Goal: Manage account settings

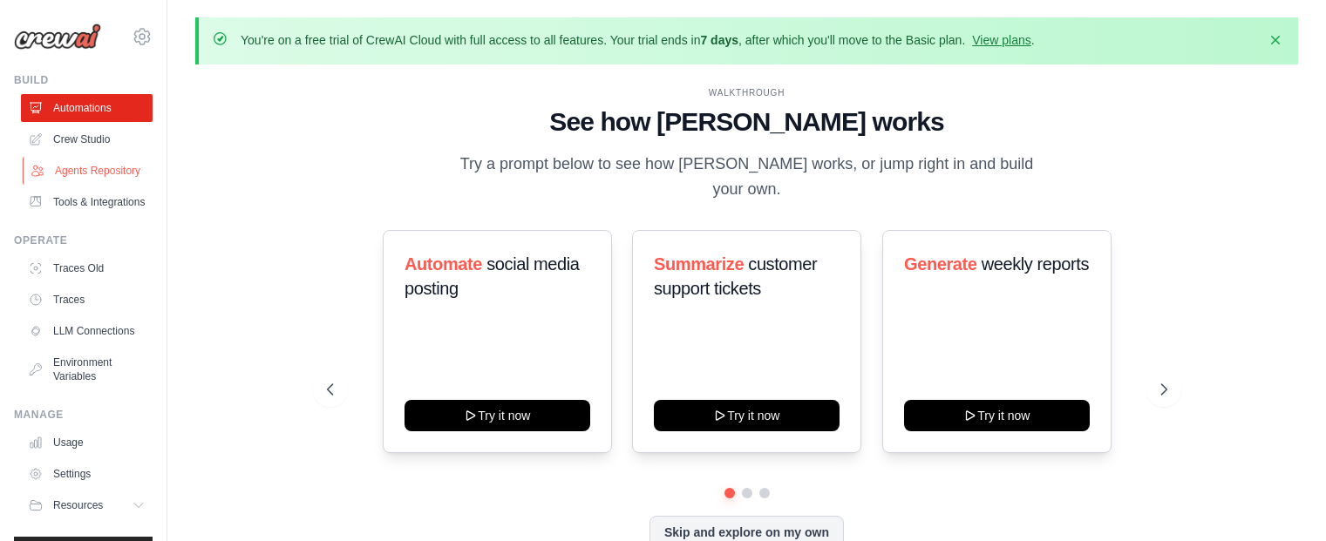
click at [94, 185] on link "Agents Repository" at bounding box center [89, 171] width 132 height 28
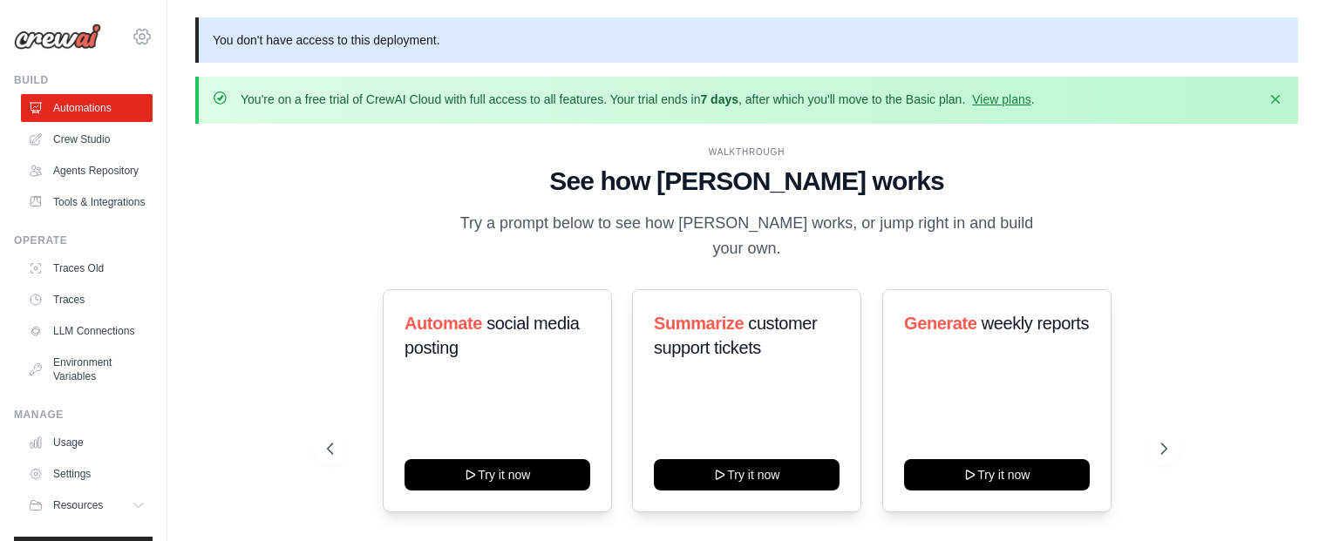
click at [132, 36] on icon at bounding box center [142, 36] width 21 height 21
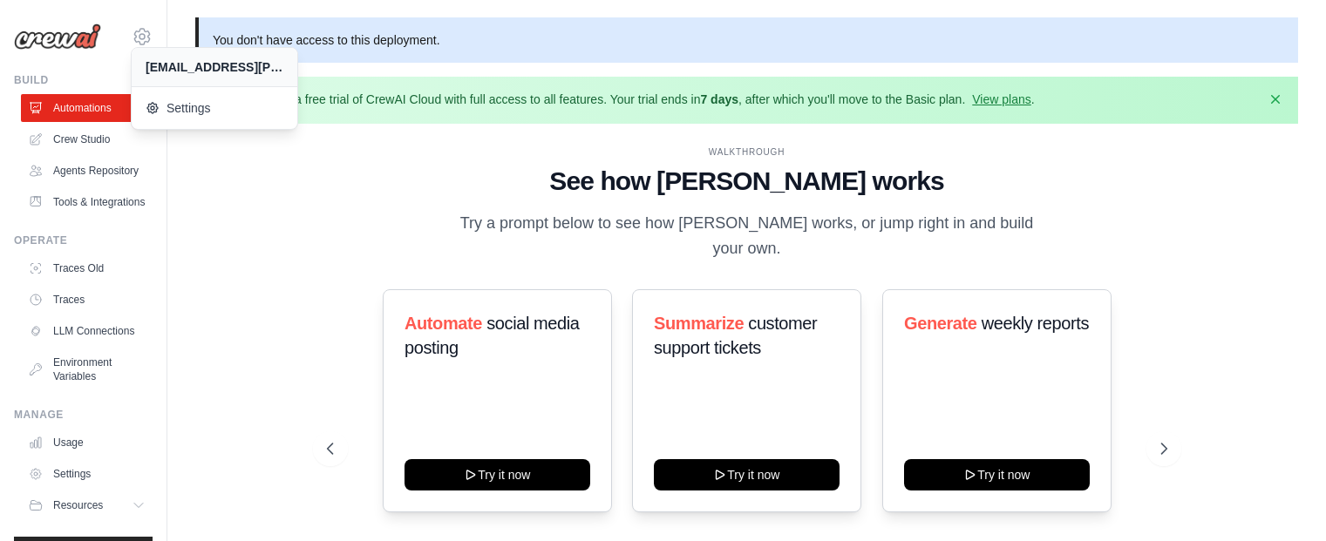
click at [193, 168] on div "You don't have access to this deployment. You're on a free trial of CrewAI Clou…" at bounding box center [746, 330] width 1158 height 627
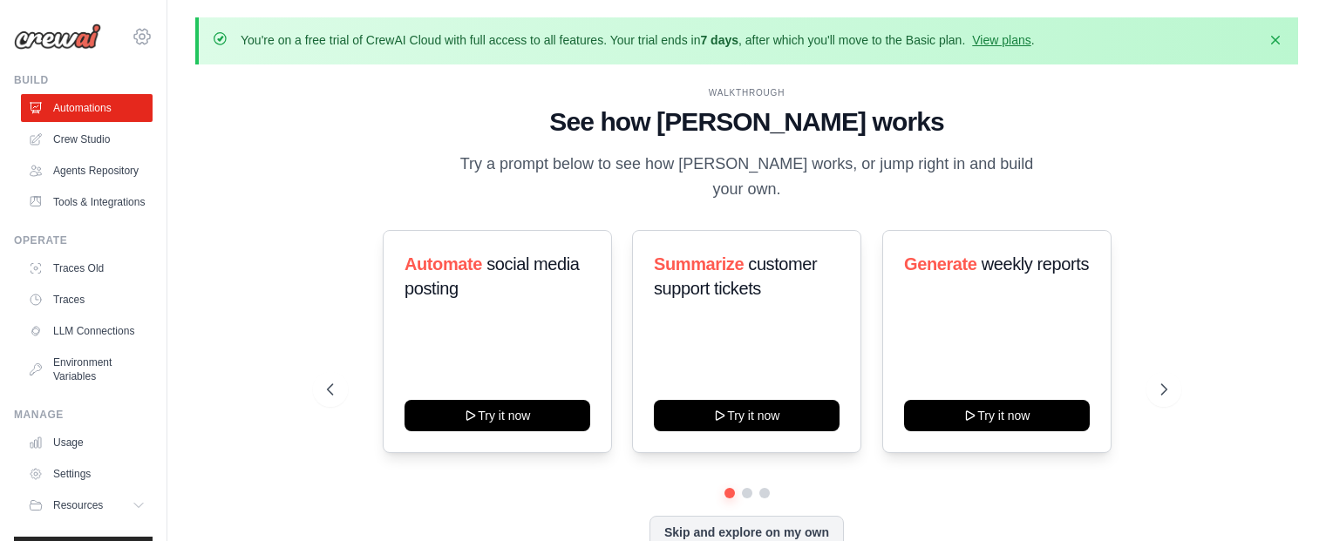
click at [132, 42] on icon at bounding box center [142, 36] width 21 height 21
click at [132, 39] on icon at bounding box center [142, 36] width 21 height 21
click at [166, 65] on div "[EMAIL_ADDRESS][PERSON_NAME][DOMAIN_NAME]" at bounding box center [215, 66] width 138 height 17
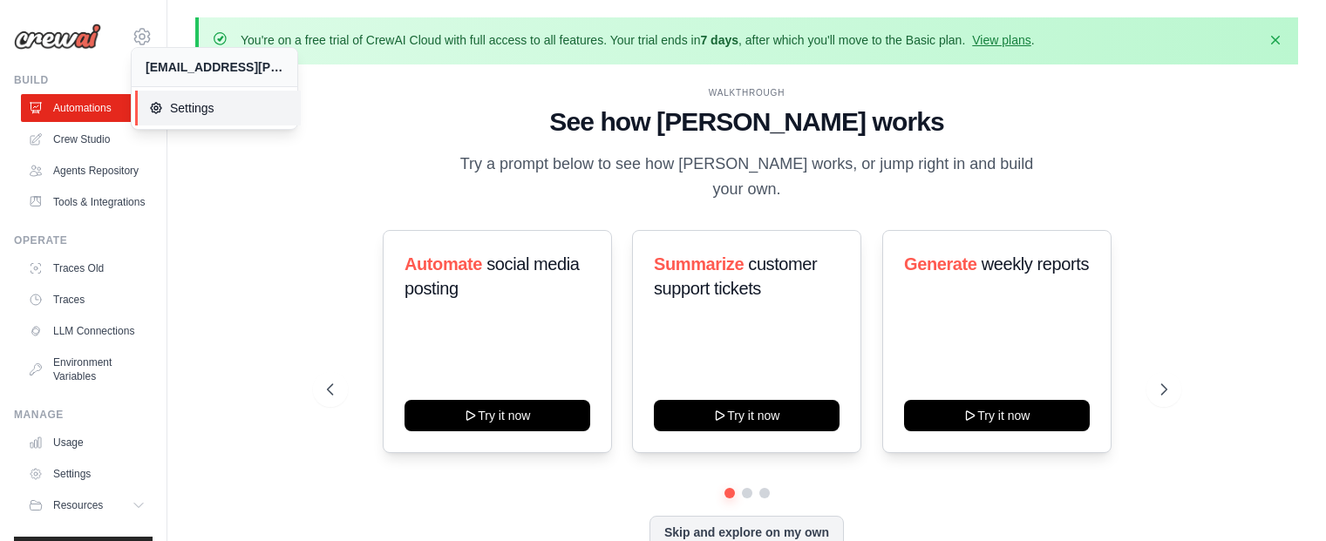
click at [173, 102] on span "Settings" at bounding box center [218, 107] width 138 height 17
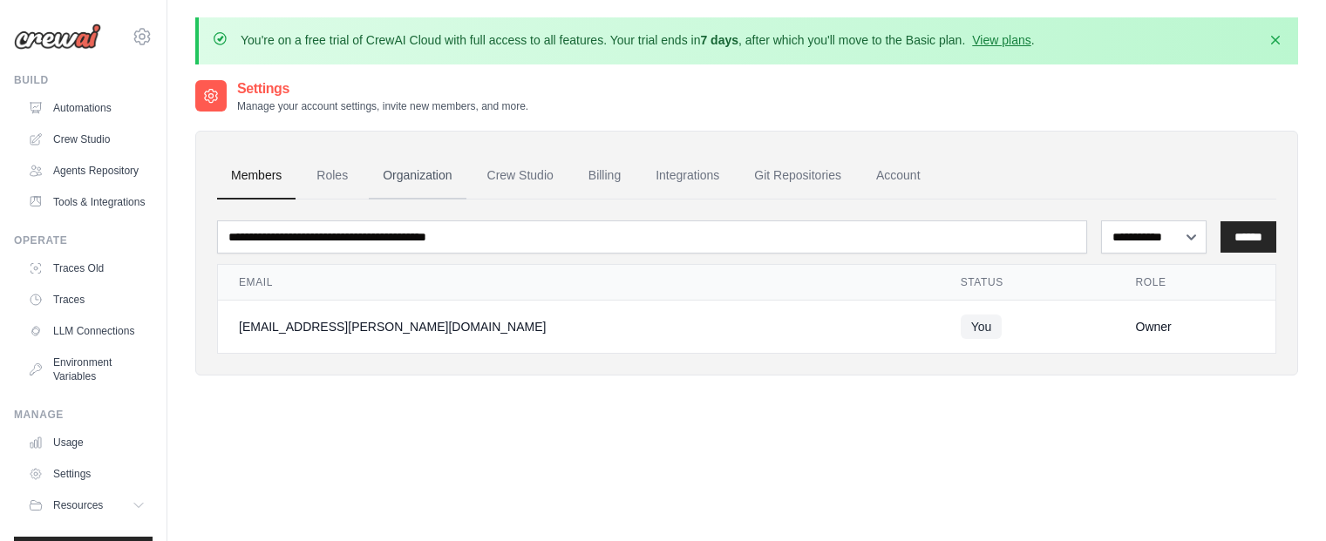
click at [393, 173] on link "Organization" at bounding box center [417, 176] width 97 height 47
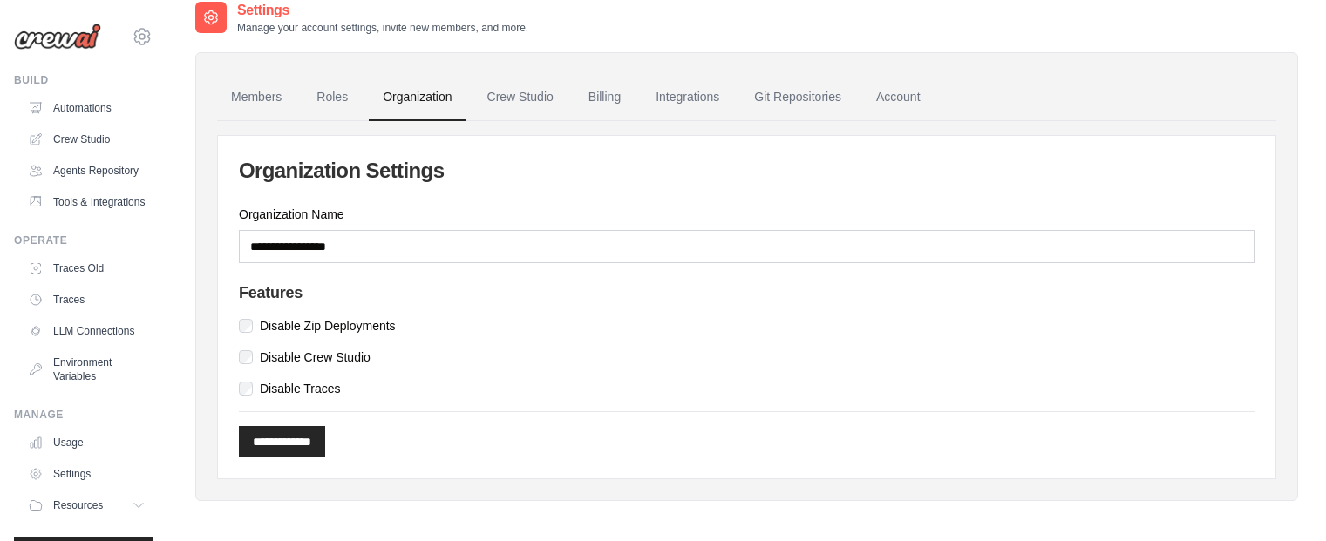
scroll to position [96, 0]
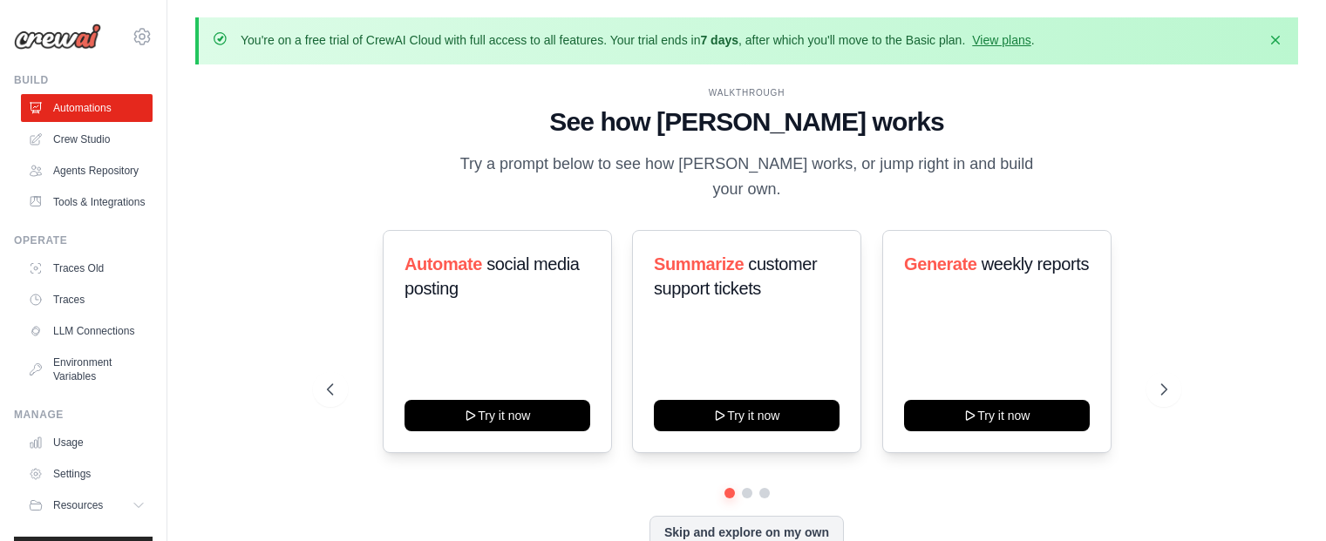
scroll to position [61, 0]
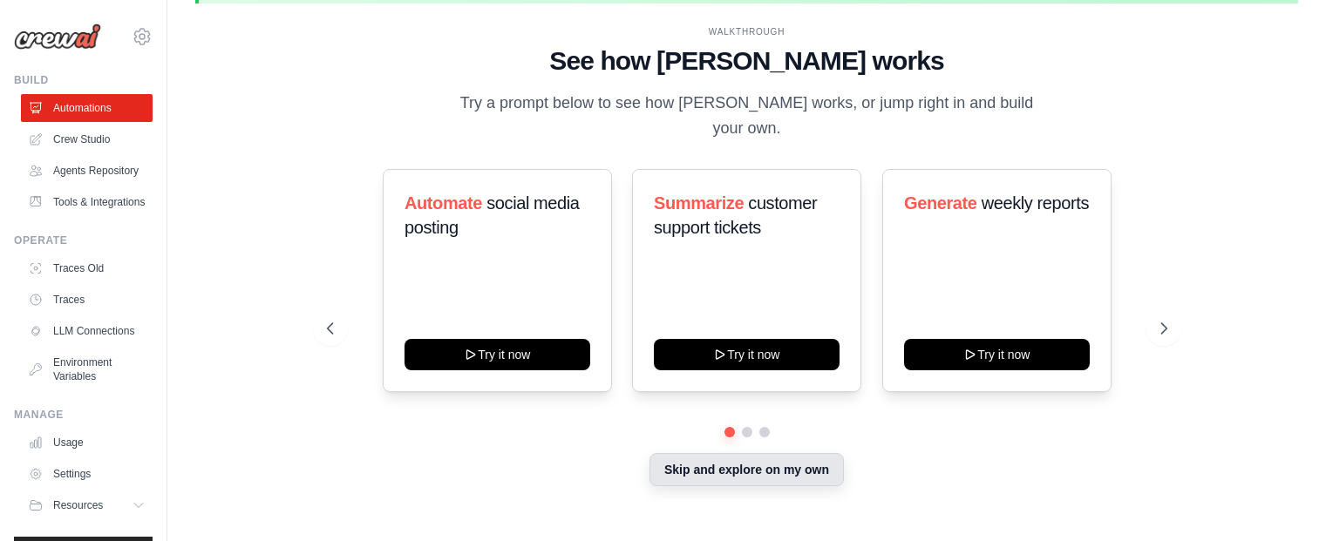
click at [815, 469] on button "Skip and explore on my own" at bounding box center [746, 469] width 194 height 33
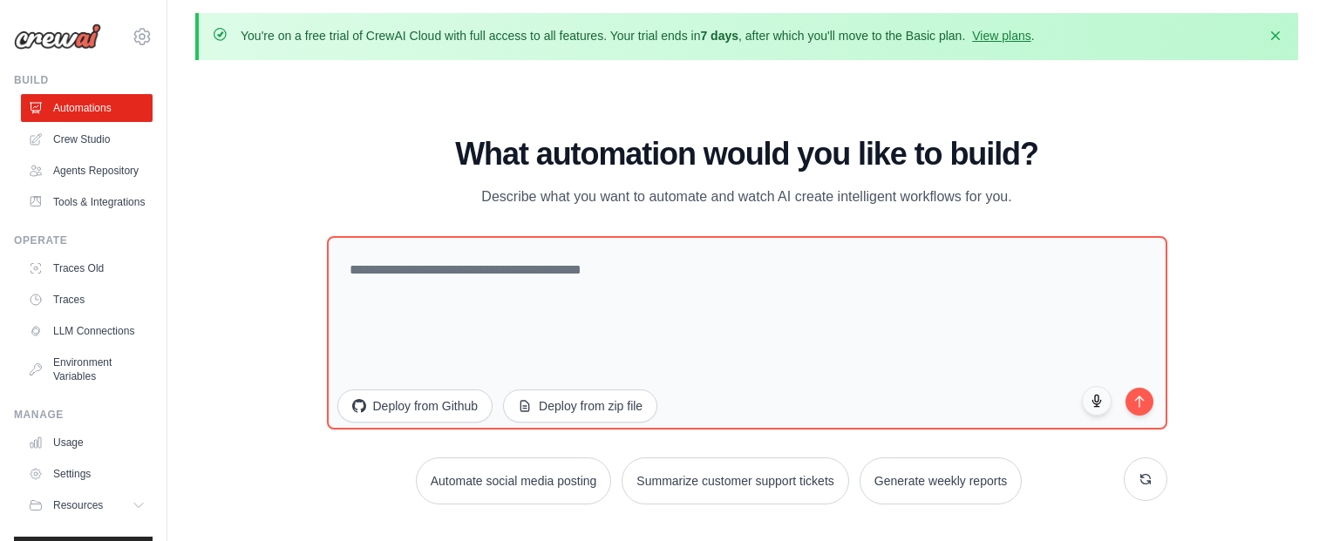
scroll to position [0, 0]
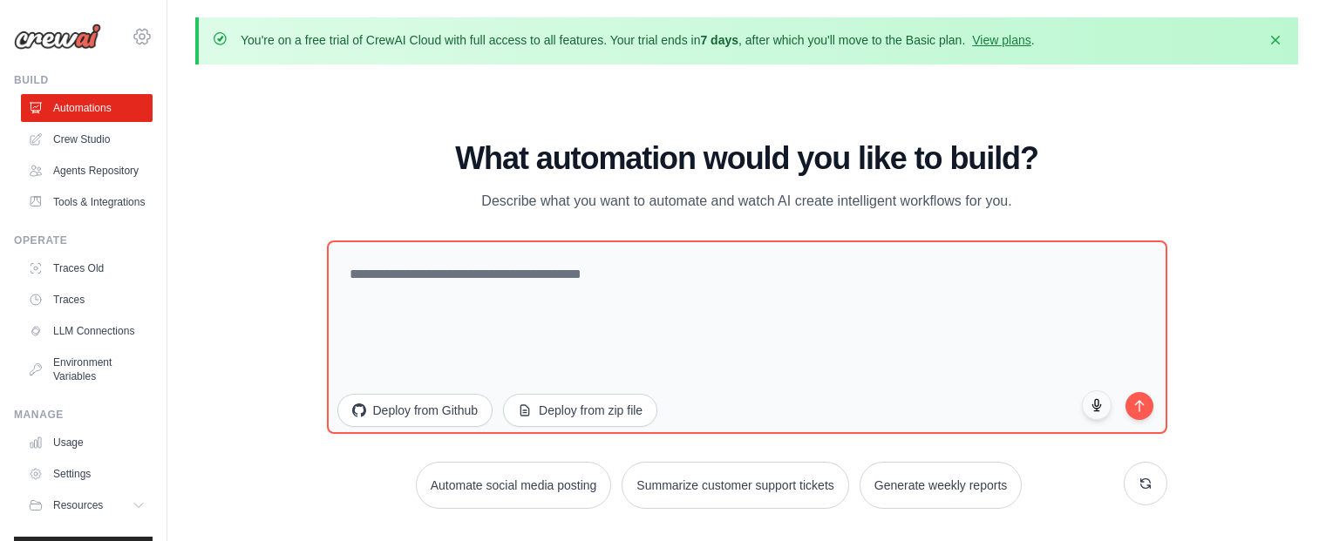
click at [139, 39] on icon at bounding box center [141, 36] width 5 height 5
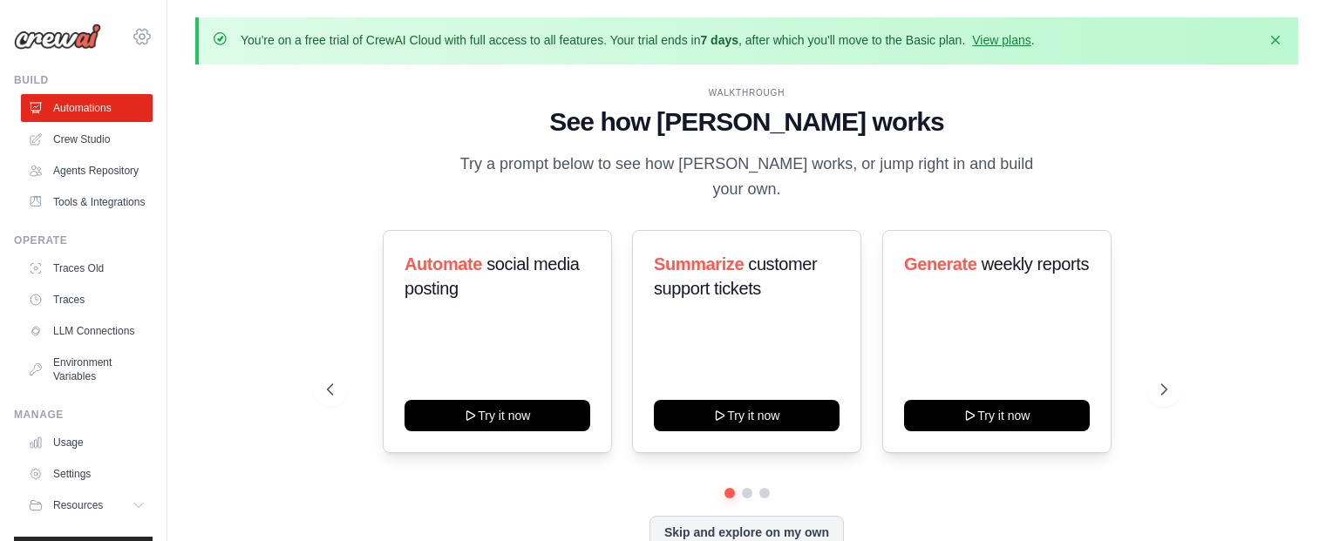
click at [132, 40] on icon at bounding box center [142, 36] width 21 height 21
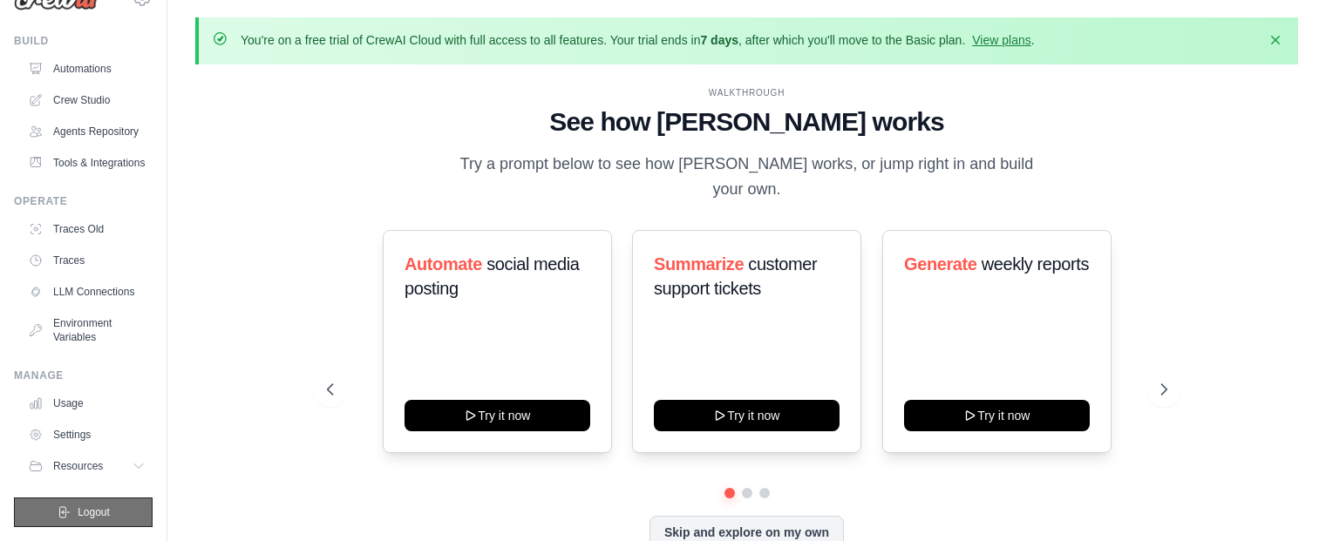
click at [88, 513] on span "Logout" at bounding box center [94, 513] width 32 height 14
click at [103, 507] on span "Logout" at bounding box center [94, 513] width 32 height 14
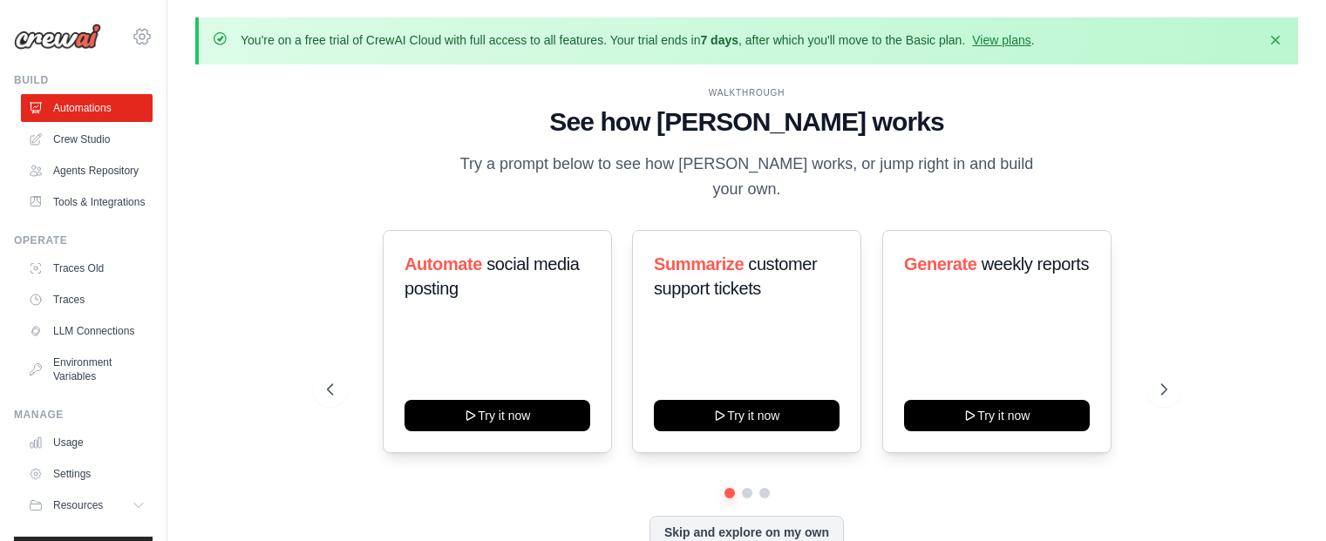
click at [132, 36] on icon at bounding box center [142, 36] width 21 height 21
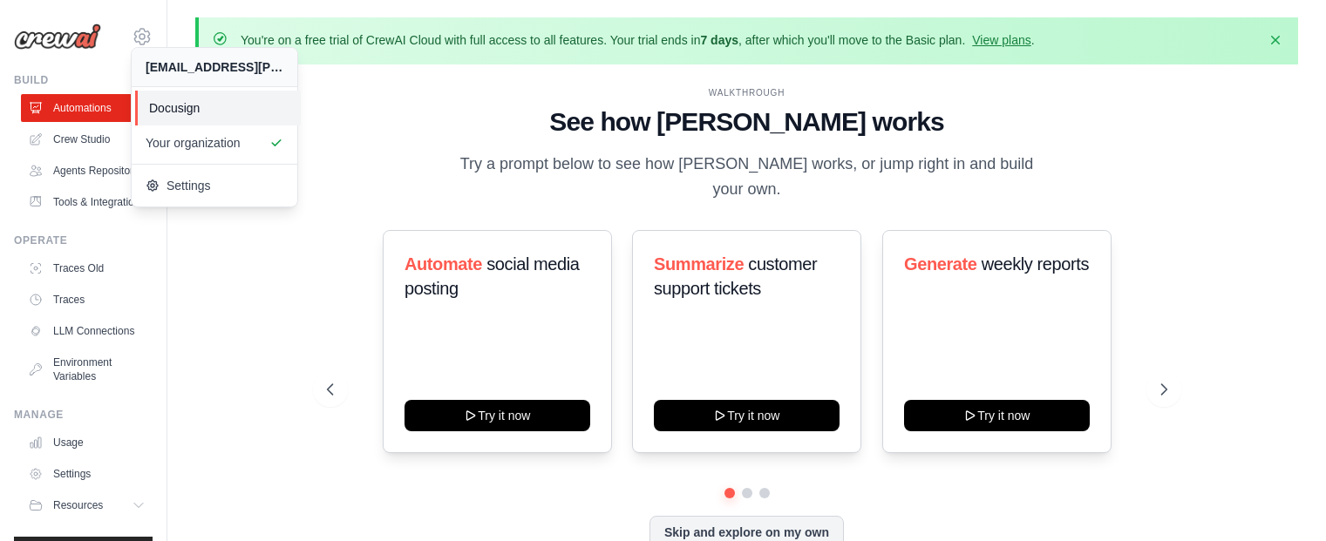
click at [193, 105] on span "Docusign" at bounding box center [218, 107] width 138 height 17
